Goal: Task Accomplishment & Management: Manage account settings

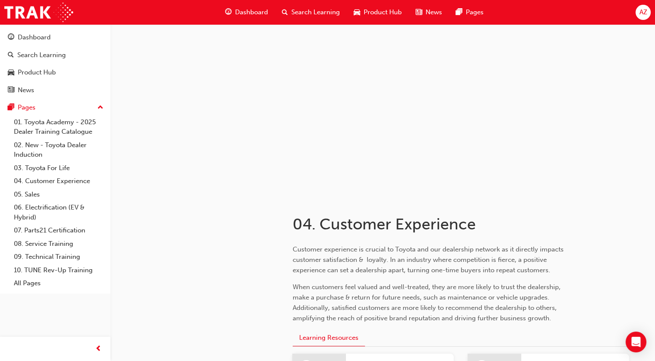
click at [643, 11] on span "AZ" at bounding box center [643, 12] width 8 height 10
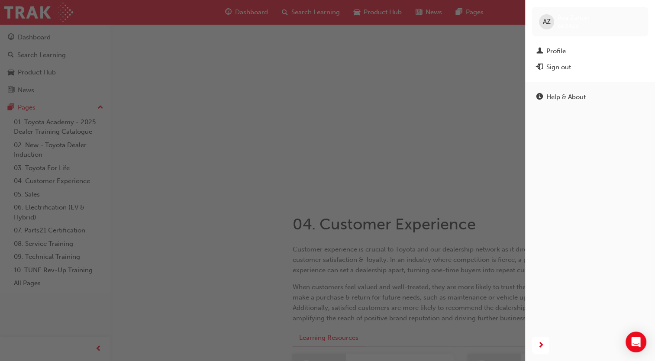
click at [547, 26] on span "AZ" at bounding box center [547, 22] width 8 height 10
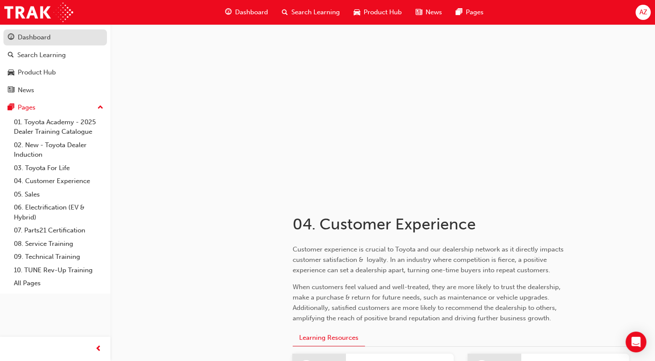
click at [62, 39] on div "Dashboard" at bounding box center [55, 37] width 95 height 11
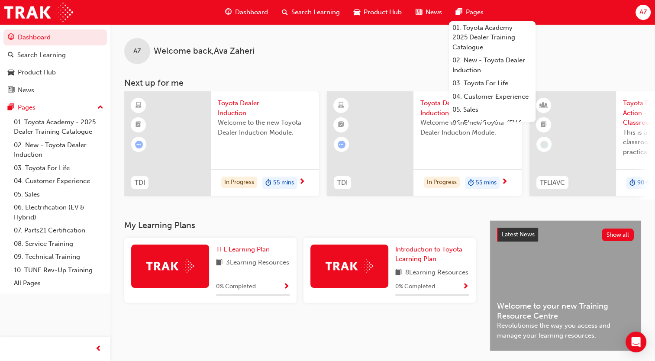
click at [642, 14] on span "AZ" at bounding box center [643, 12] width 8 height 10
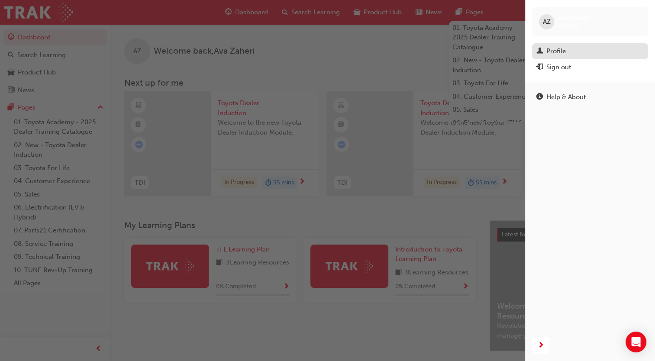
click at [569, 46] on div "Profile" at bounding box center [589, 51] width 107 height 11
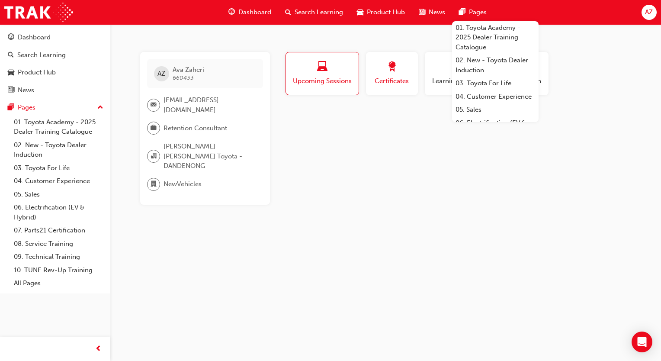
click at [380, 90] on button "Certificates" at bounding box center [392, 73] width 52 height 43
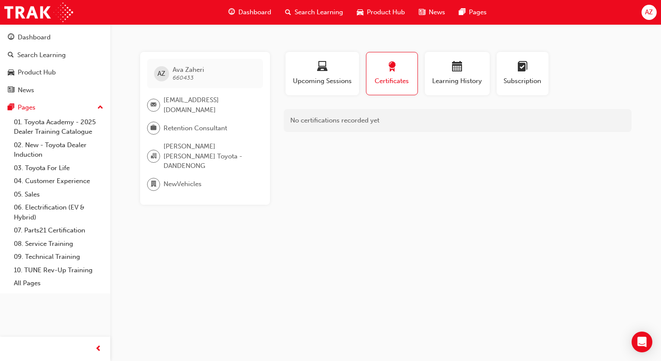
drag, startPoint x: 450, startPoint y: 85, endPoint x: 549, endPoint y: 85, distance: 98.7
click at [452, 85] on span "Learning History" at bounding box center [457, 81] width 52 height 10
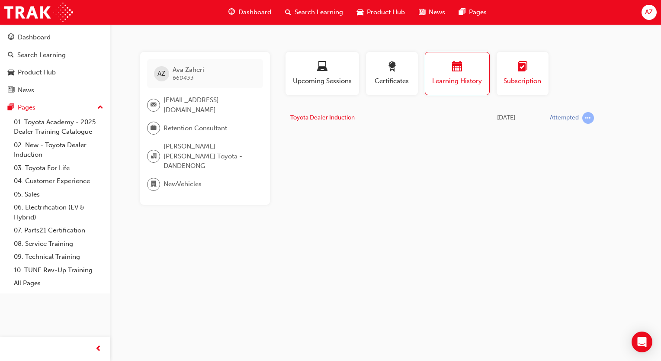
click at [526, 84] on span "Subscription" at bounding box center [522, 81] width 39 height 10
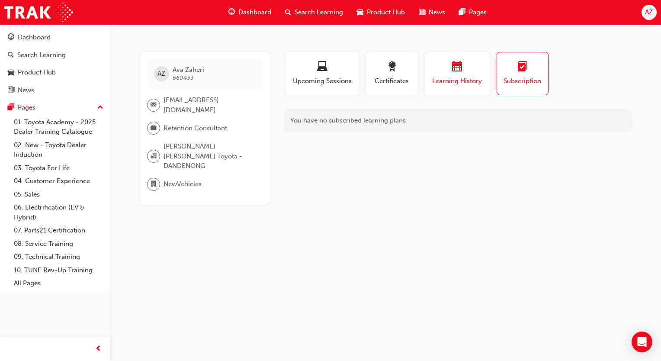
click at [449, 79] on span "Learning History" at bounding box center [457, 81] width 52 height 10
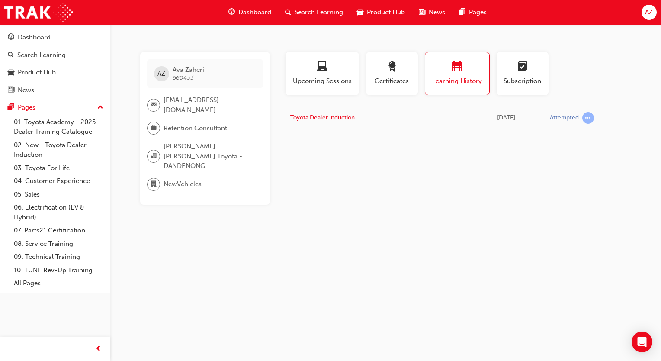
click at [647, 14] on span "AZ" at bounding box center [649, 12] width 8 height 10
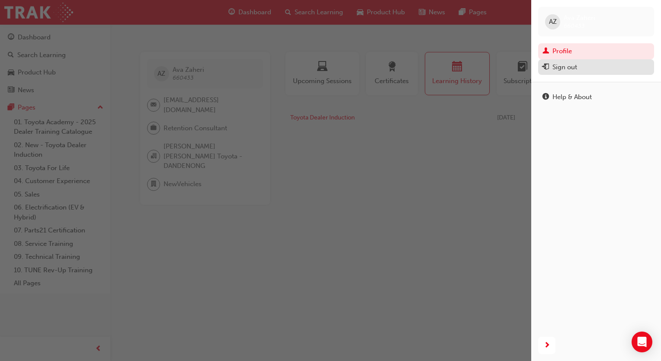
click at [570, 69] on div "Sign out" at bounding box center [565, 67] width 25 height 10
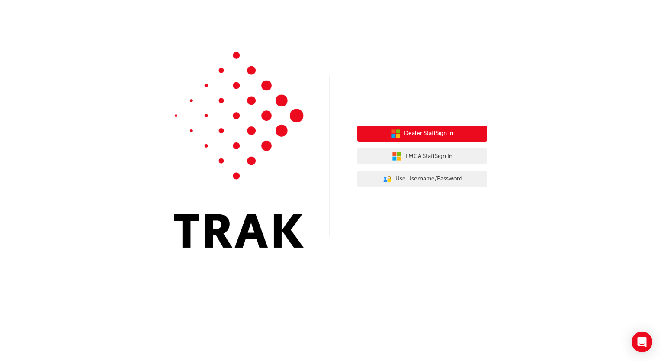
click at [436, 138] on span "Dealer Staff Sign In" at bounding box center [428, 134] width 49 height 10
